Goal: Task Accomplishment & Management: Manage account settings

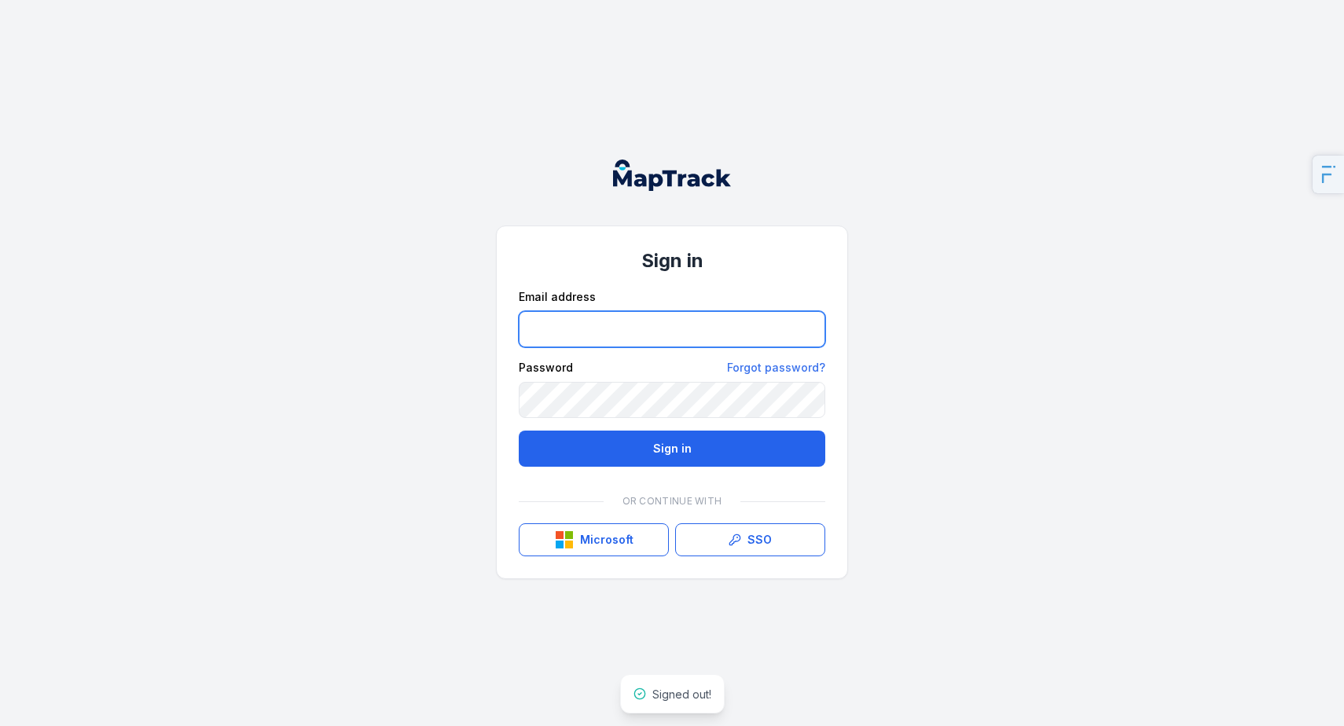
click at [744, 324] on input "email" at bounding box center [672, 329] width 306 height 36
type input "**********"
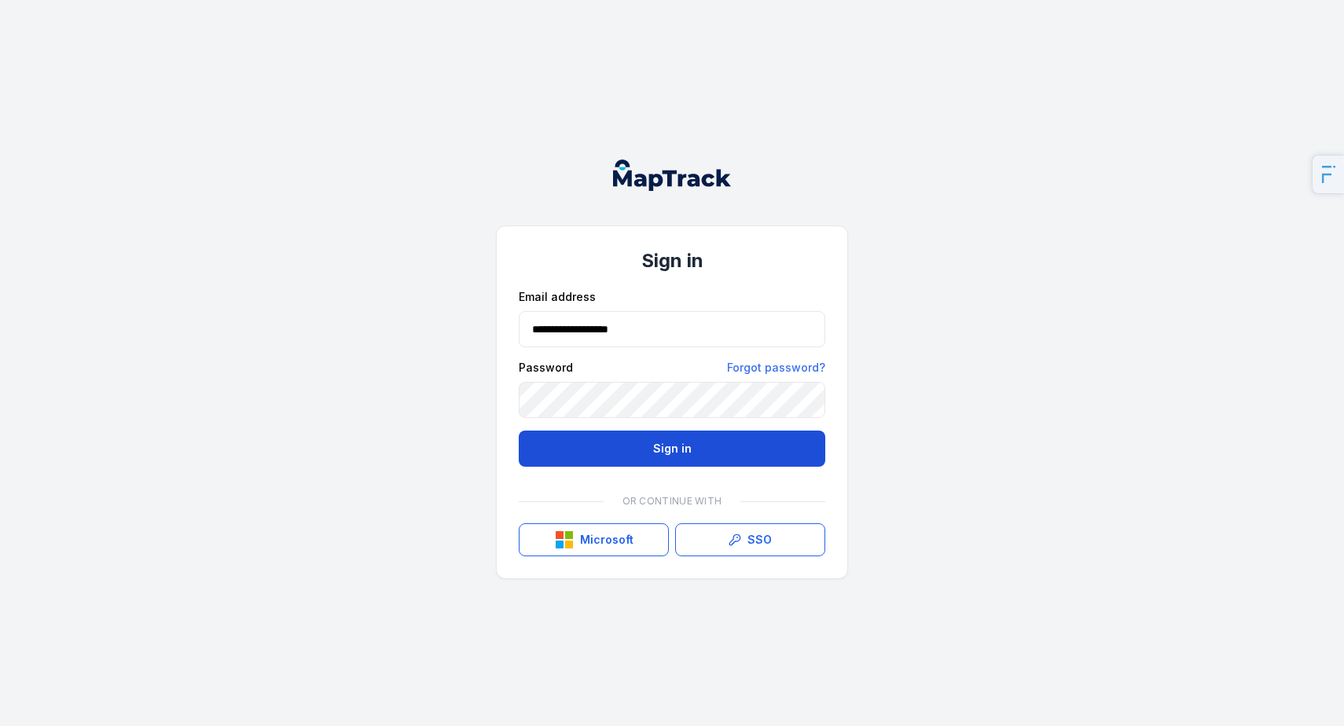
click at [645, 449] on button "Sign in" at bounding box center [672, 449] width 306 height 36
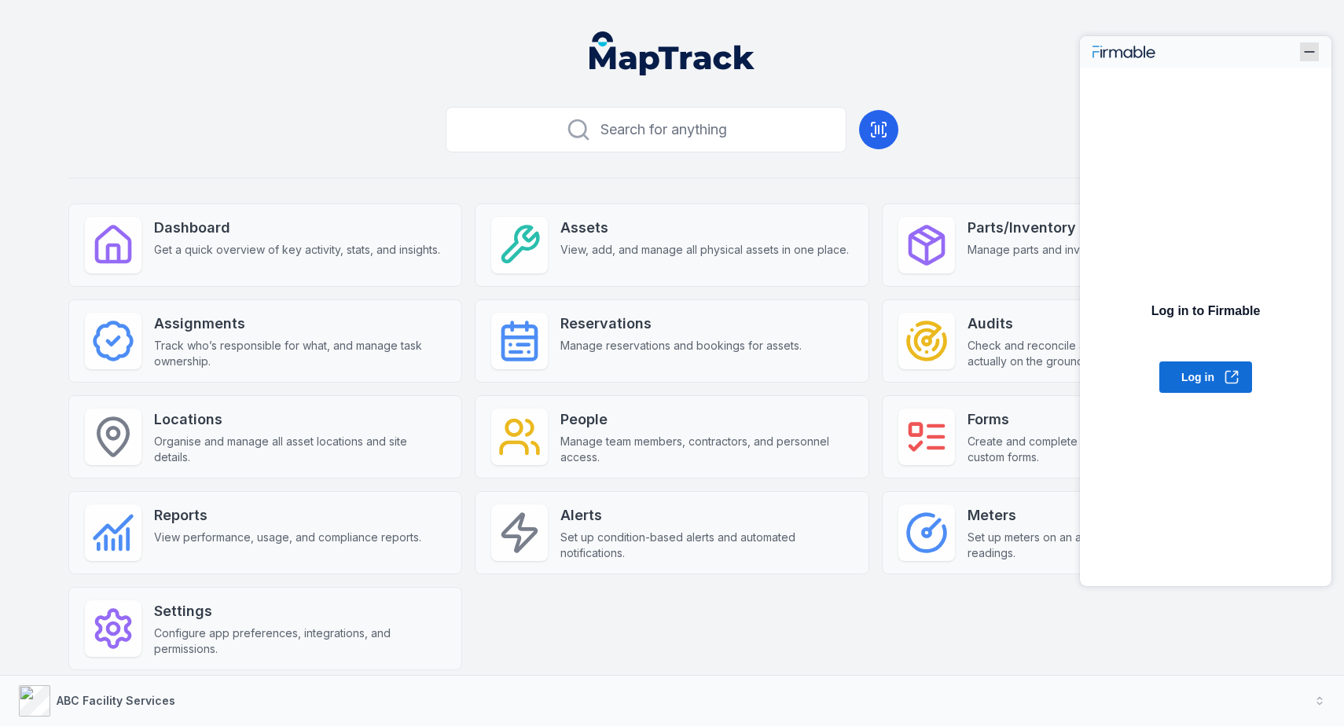
click at [1315, 45] on icon "button" at bounding box center [1309, 52] width 16 height 16
click at [1318, 56] on button "button" at bounding box center [1309, 51] width 19 height 19
click at [1303, 52] on icon "button" at bounding box center [1309, 52] width 16 height 16
click at [1008, 59] on header at bounding box center [672, 60] width 1306 height 82
